Goal: Ask a question: Seek information or help from site administrators or community

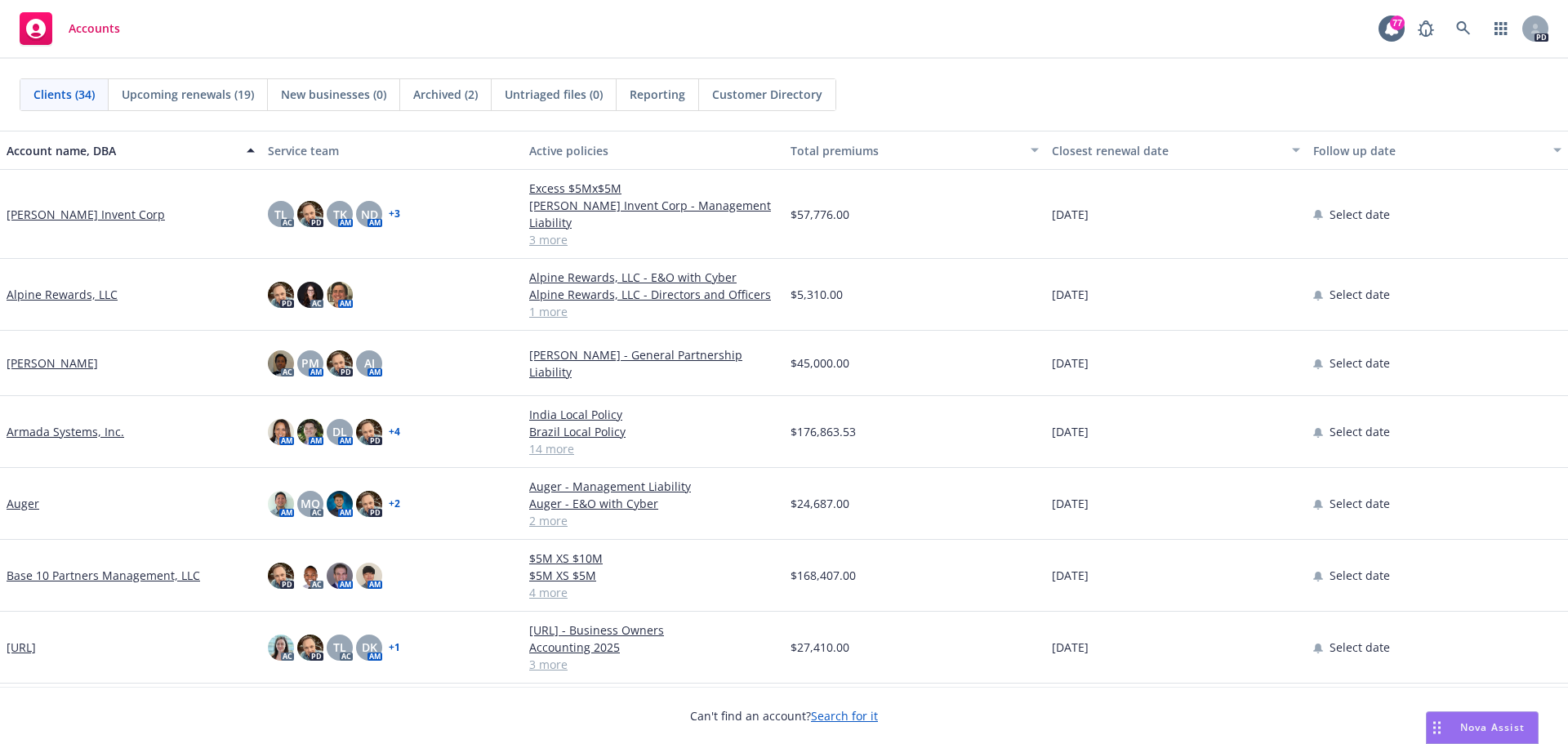
click at [1474, 717] on div "Nova Assist" at bounding box center [1482, 727] width 111 height 31
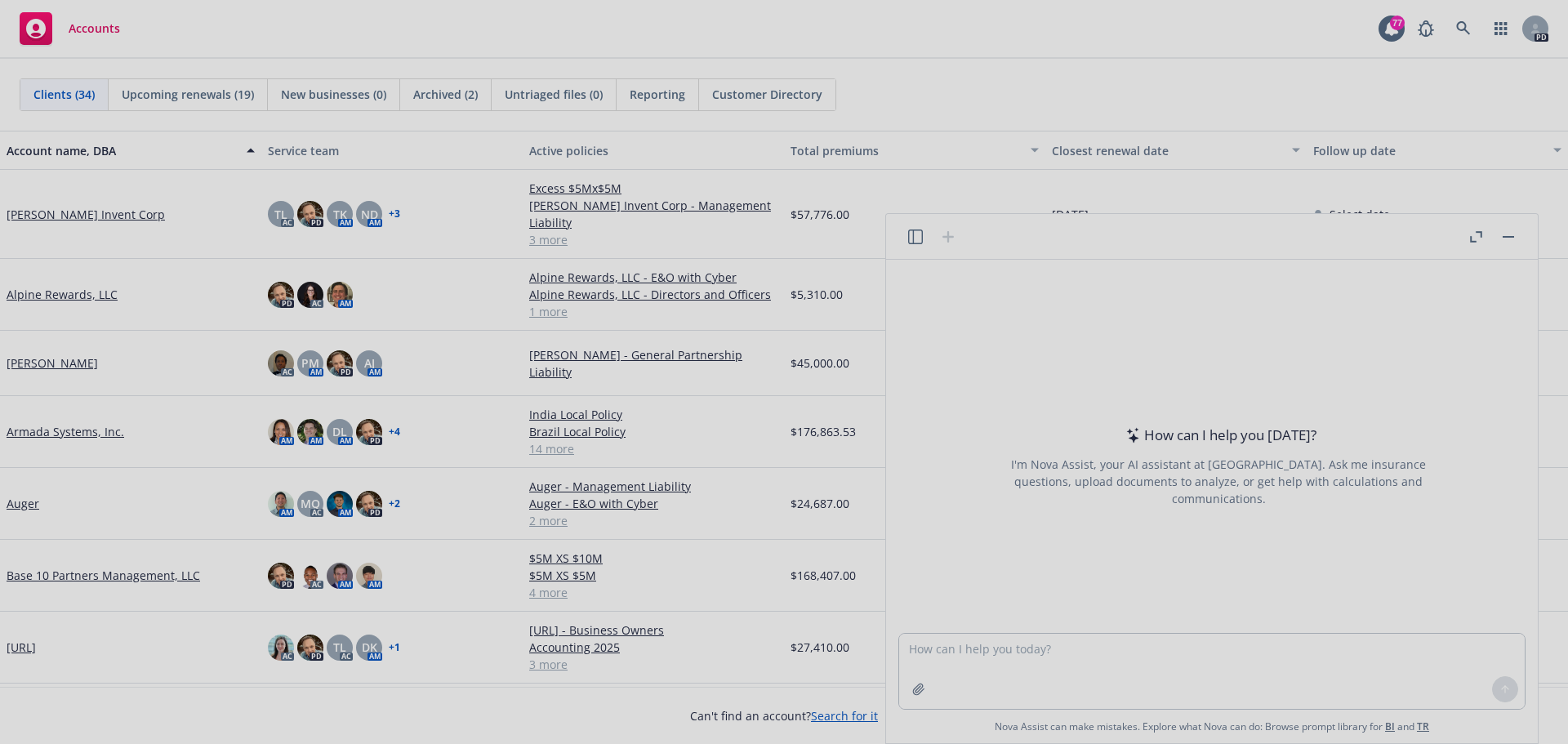
click at [1419, 692] on div at bounding box center [784, 372] width 1568 height 744
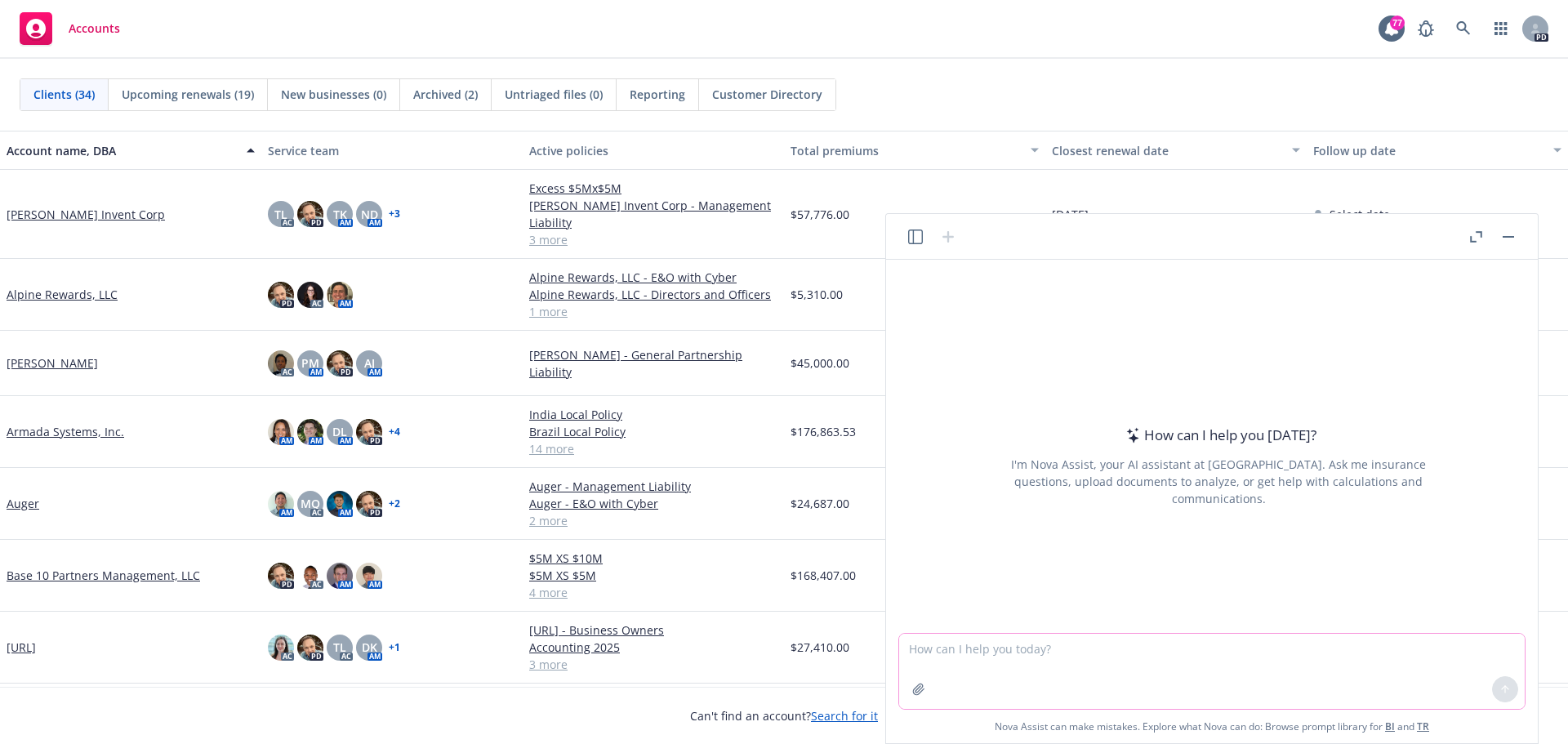
click at [1394, 661] on textarea at bounding box center [1212, 671] width 626 height 75
type textarea "Tell me the most compelling reasons to have Newfront place the D&O insurance fo…"
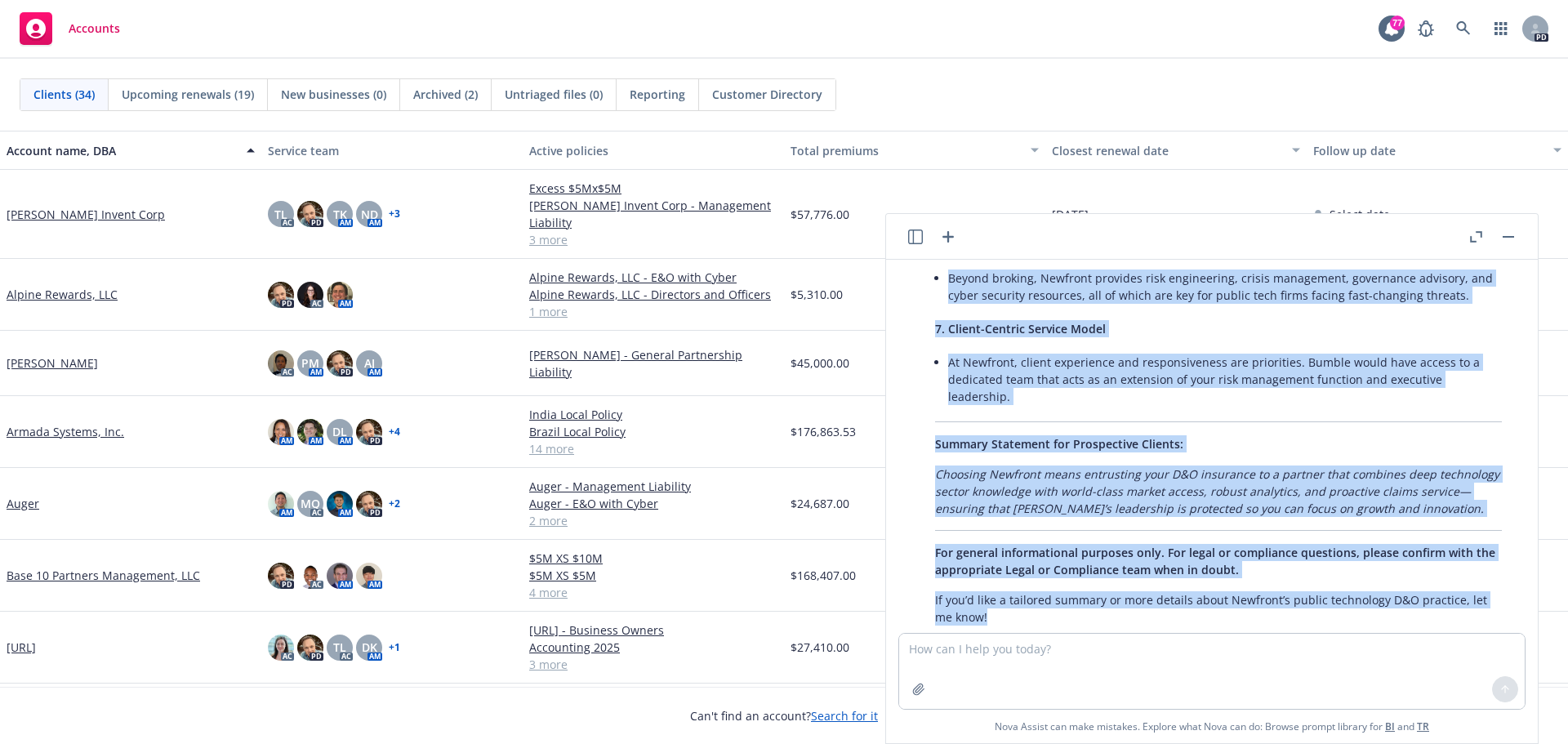
scroll to position [817, 0]
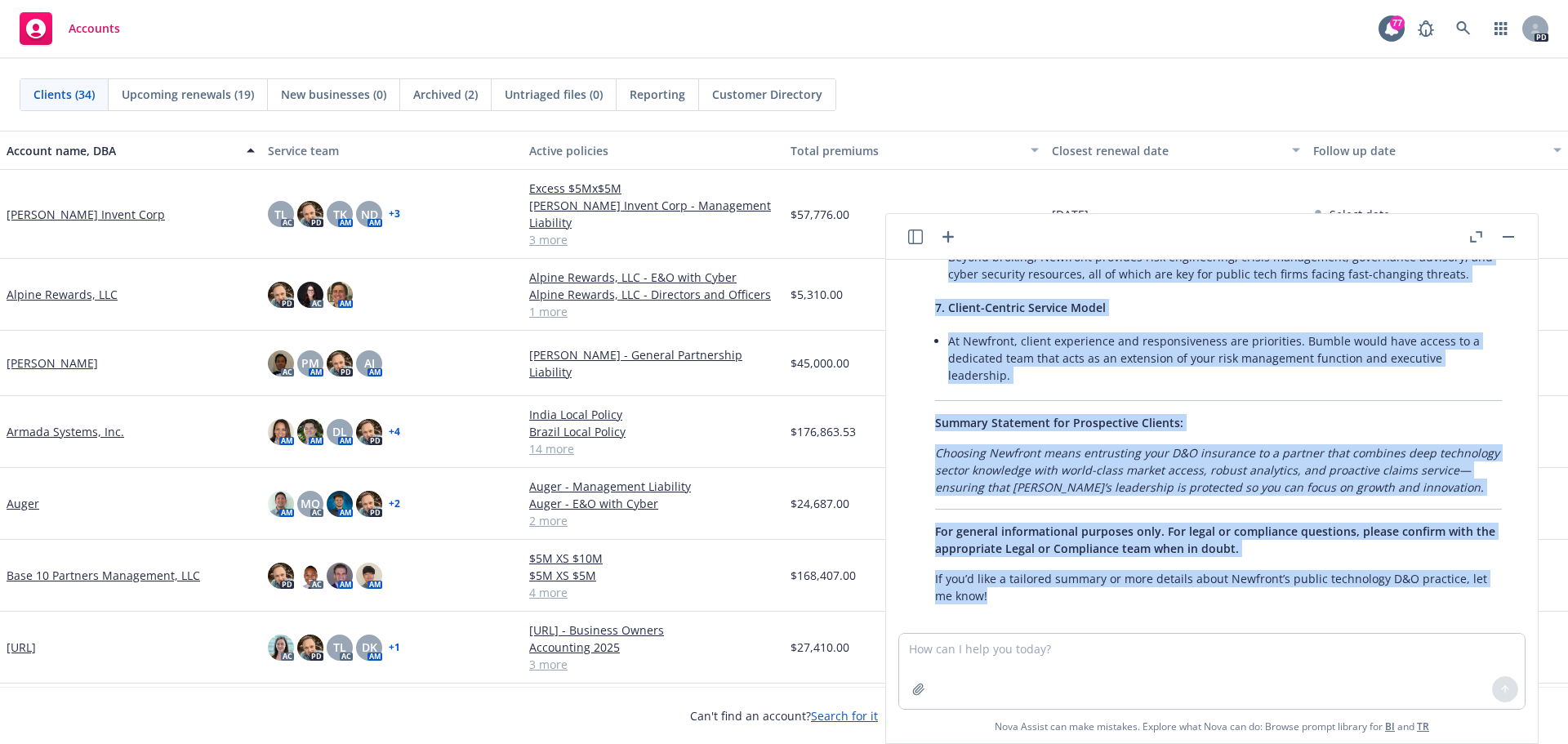
drag, startPoint x: 938, startPoint y: 355, endPoint x: 1040, endPoint y: 617, distance: 281.2
click at [1040, 617] on div "Tell me the most compelling reasons to have Newfront place the D&O insurance fo…" at bounding box center [1212, 446] width 639 height 373
copy div "Loremipsum! Dolo sit amet consectetu adipisc eli Seddoe, te i utlabo etdolorema…"
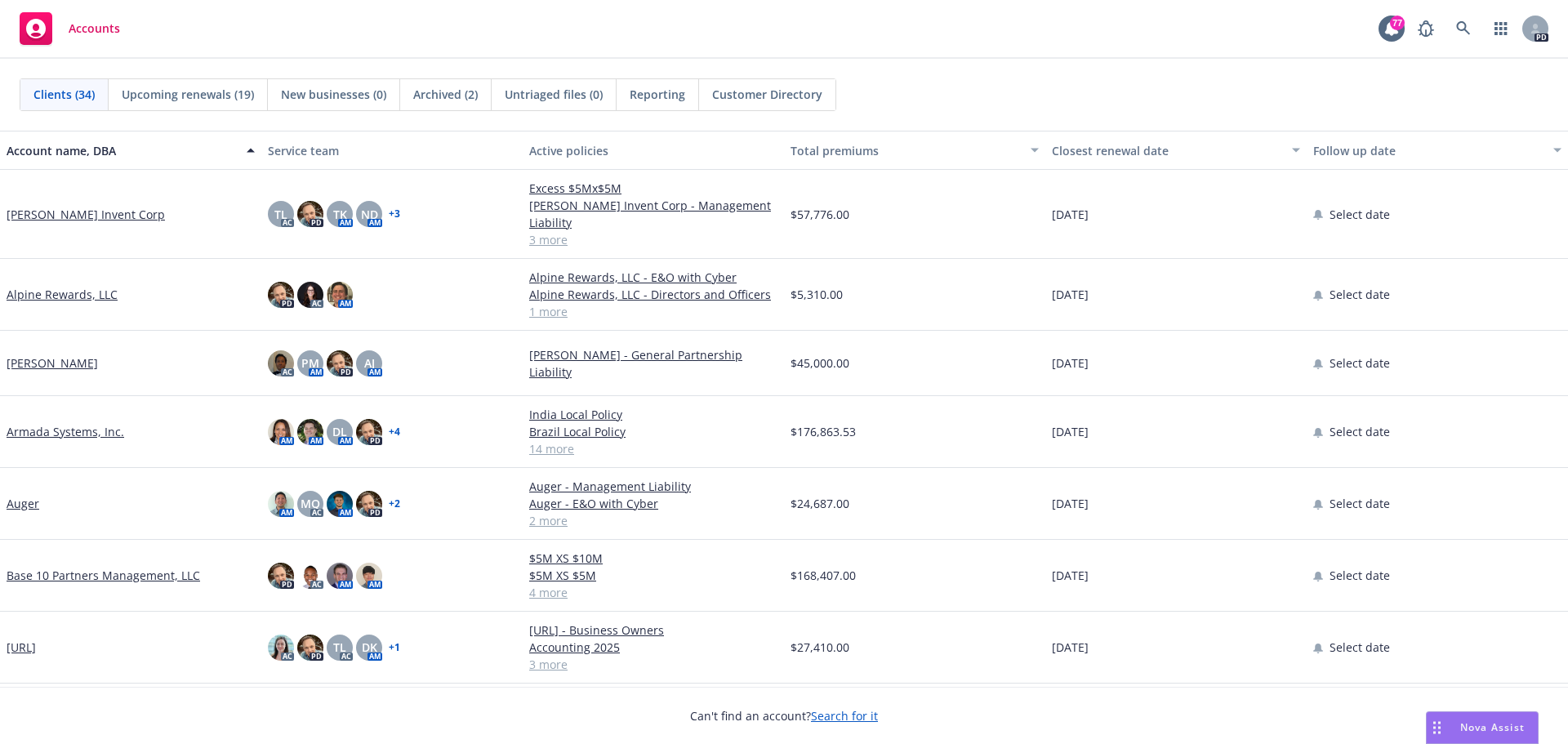
click at [1469, 721] on span "Nova Assist" at bounding box center [1492, 726] width 65 height 14
